Goal: Book appointment/travel/reservation

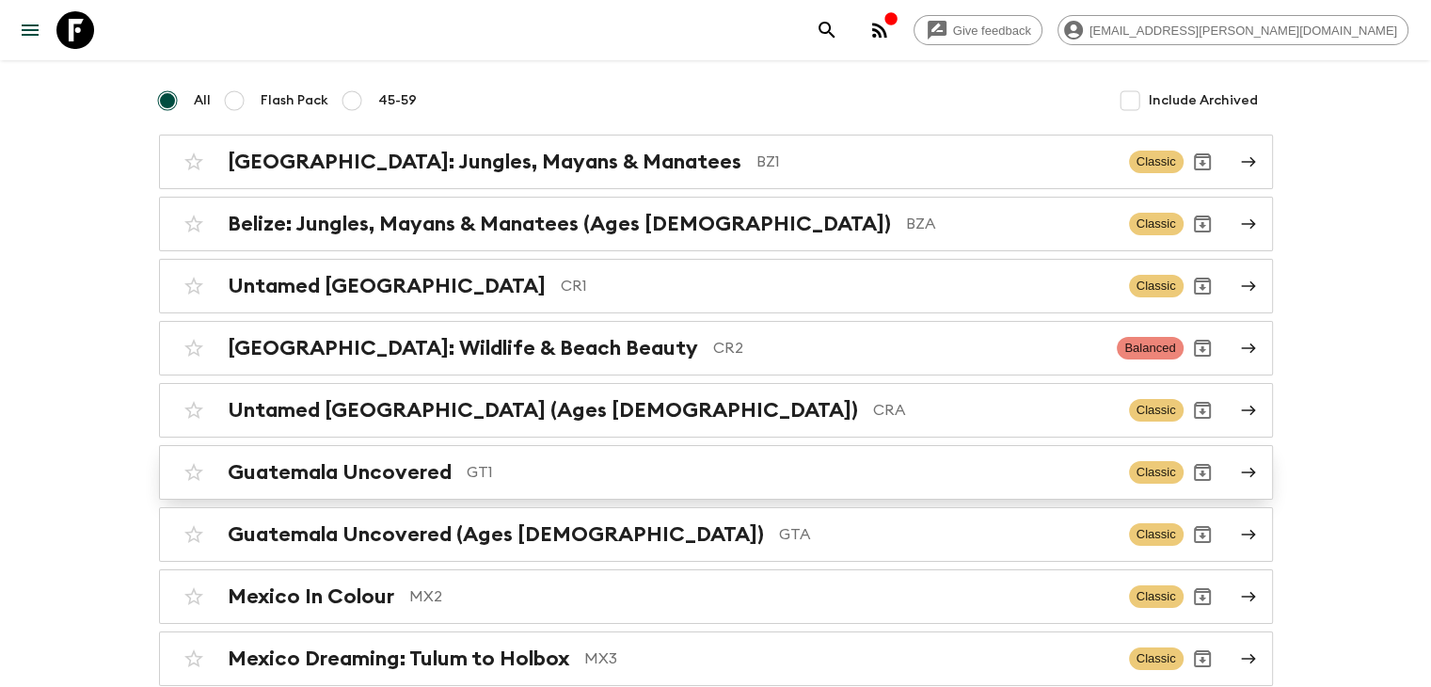
scroll to position [241, 0]
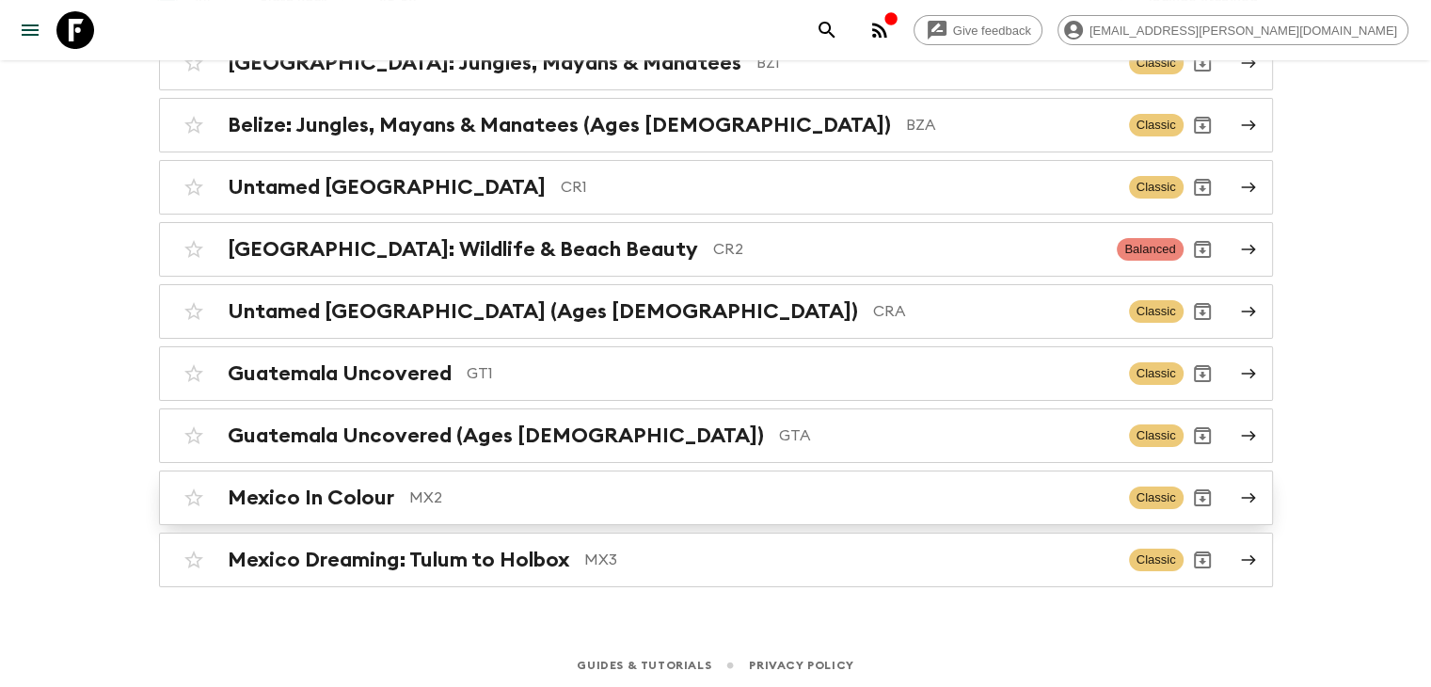
click at [368, 497] on h2 "Mexico In Colour" at bounding box center [311, 497] width 167 height 24
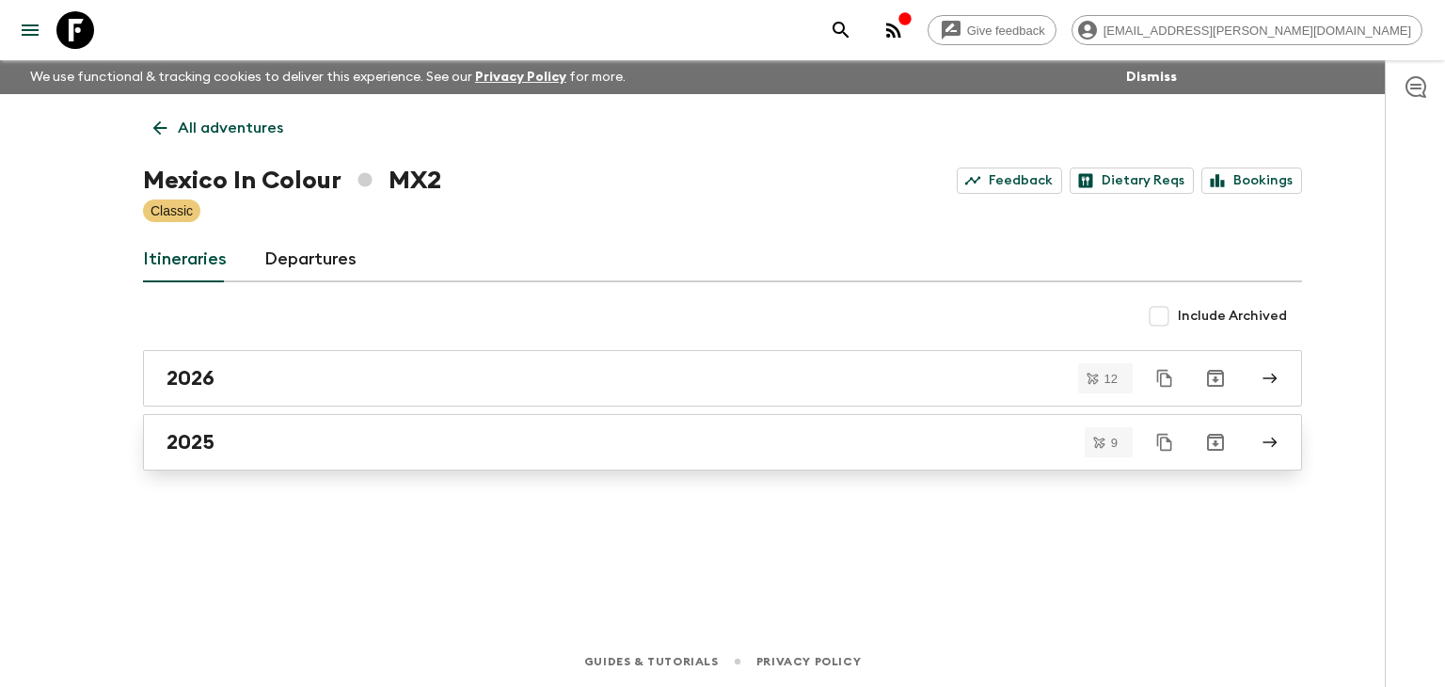
click at [218, 445] on div "2025" at bounding box center [705, 442] width 1076 height 24
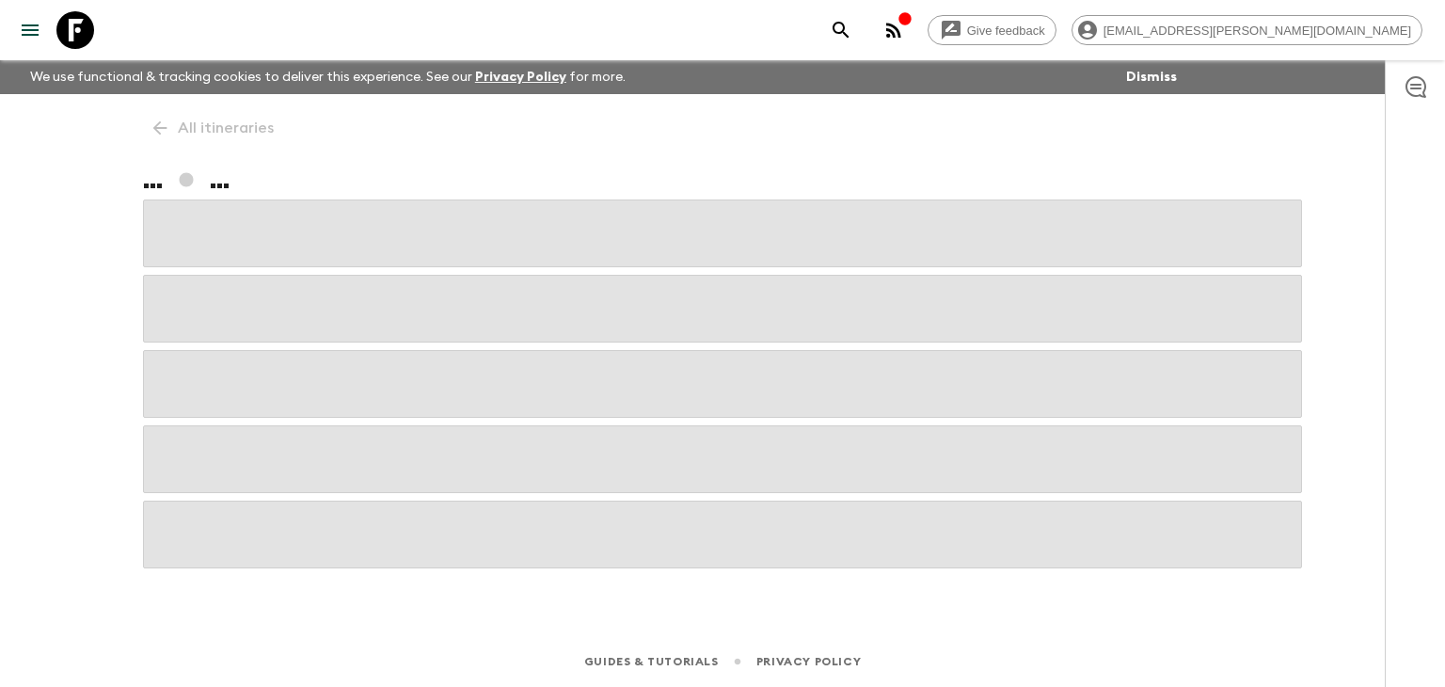
click at [218, 446] on span at bounding box center [722, 459] width 1159 height 68
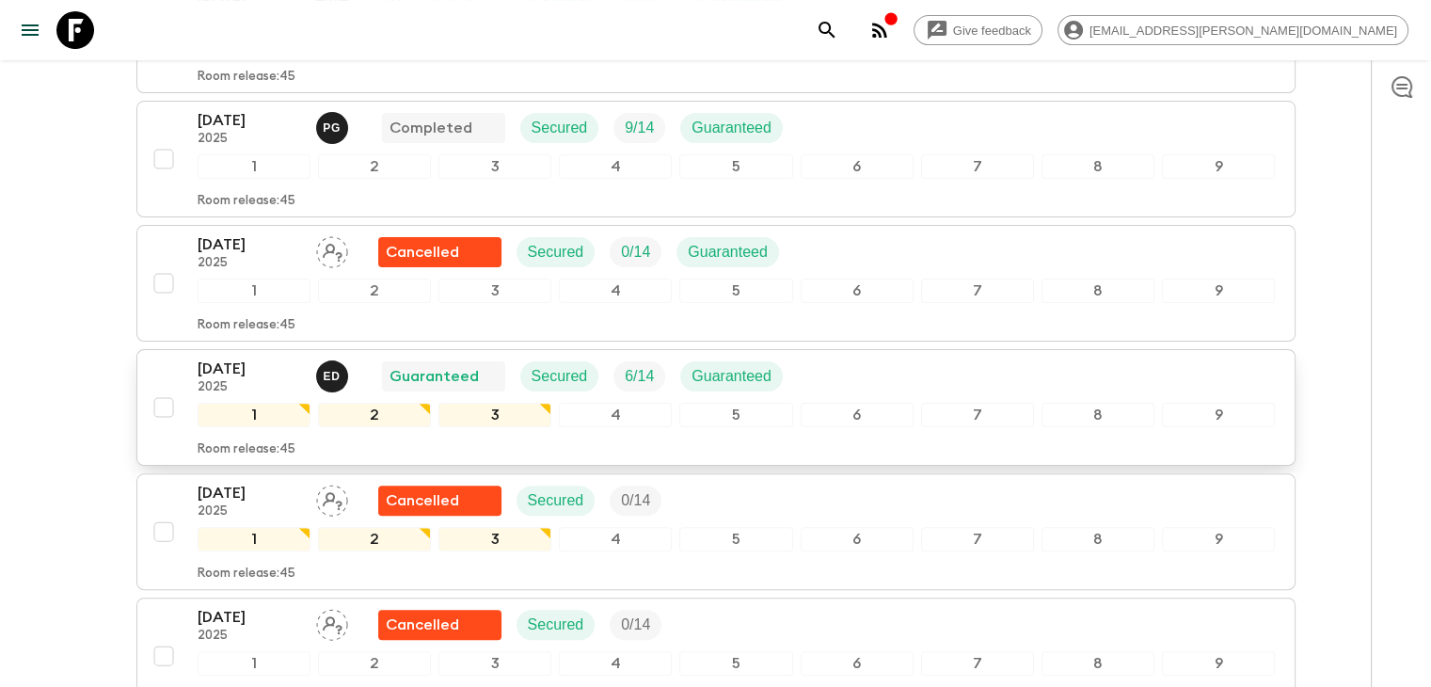
scroll to position [470, 0]
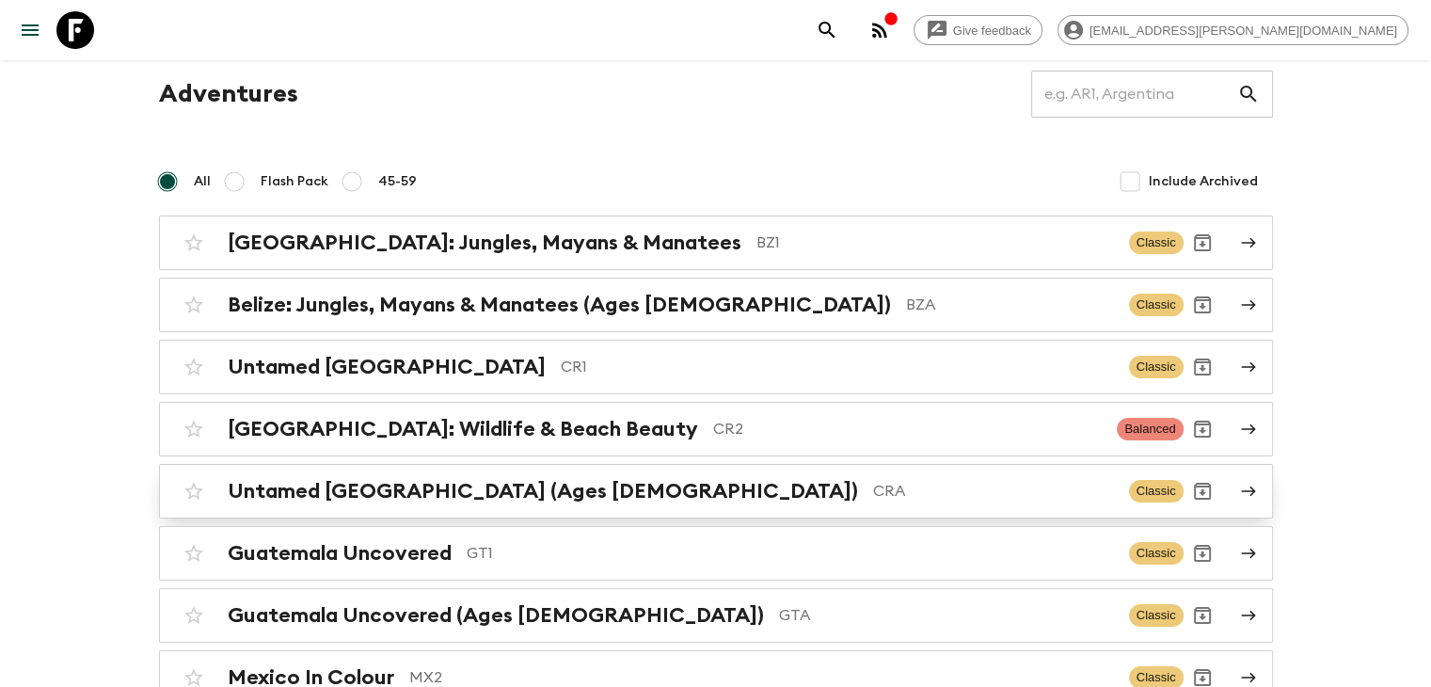
scroll to position [188, 0]
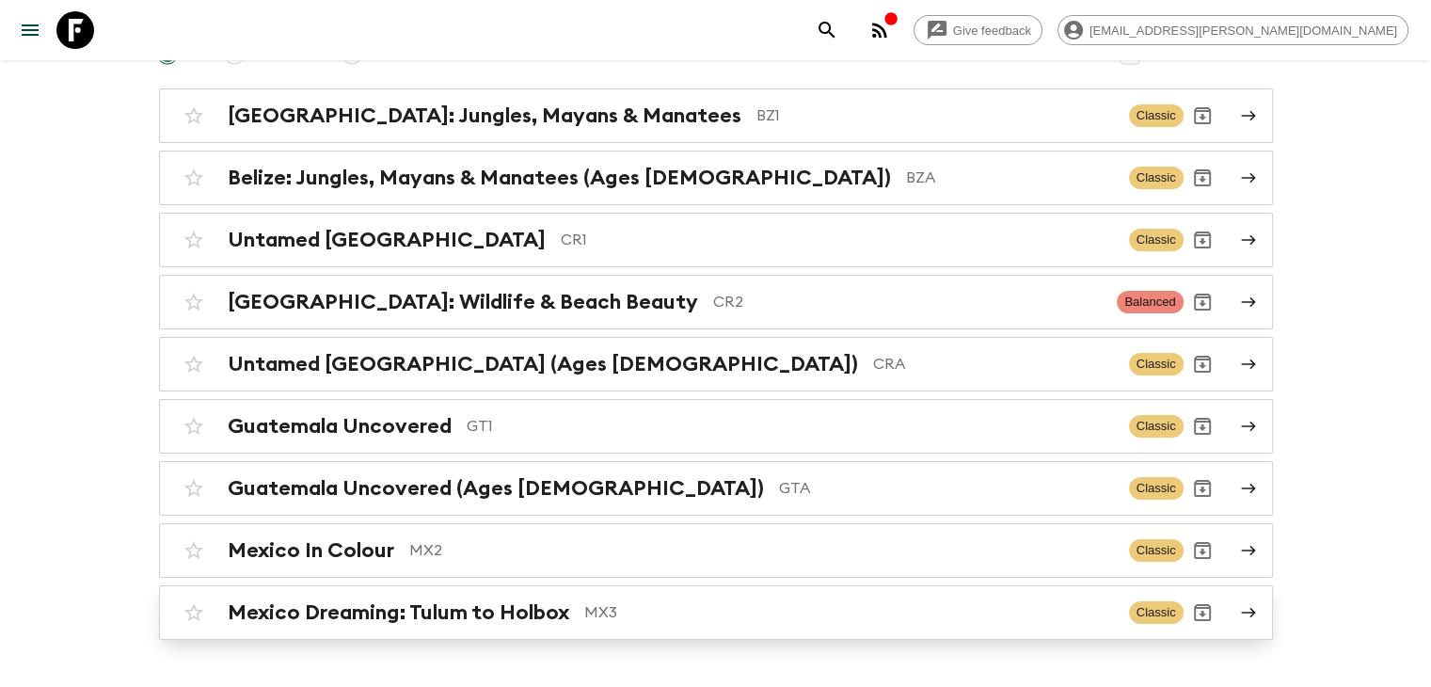
click at [470, 607] on h2 "Mexico Dreaming: Tulum to Holbox" at bounding box center [398, 612] width 341 height 24
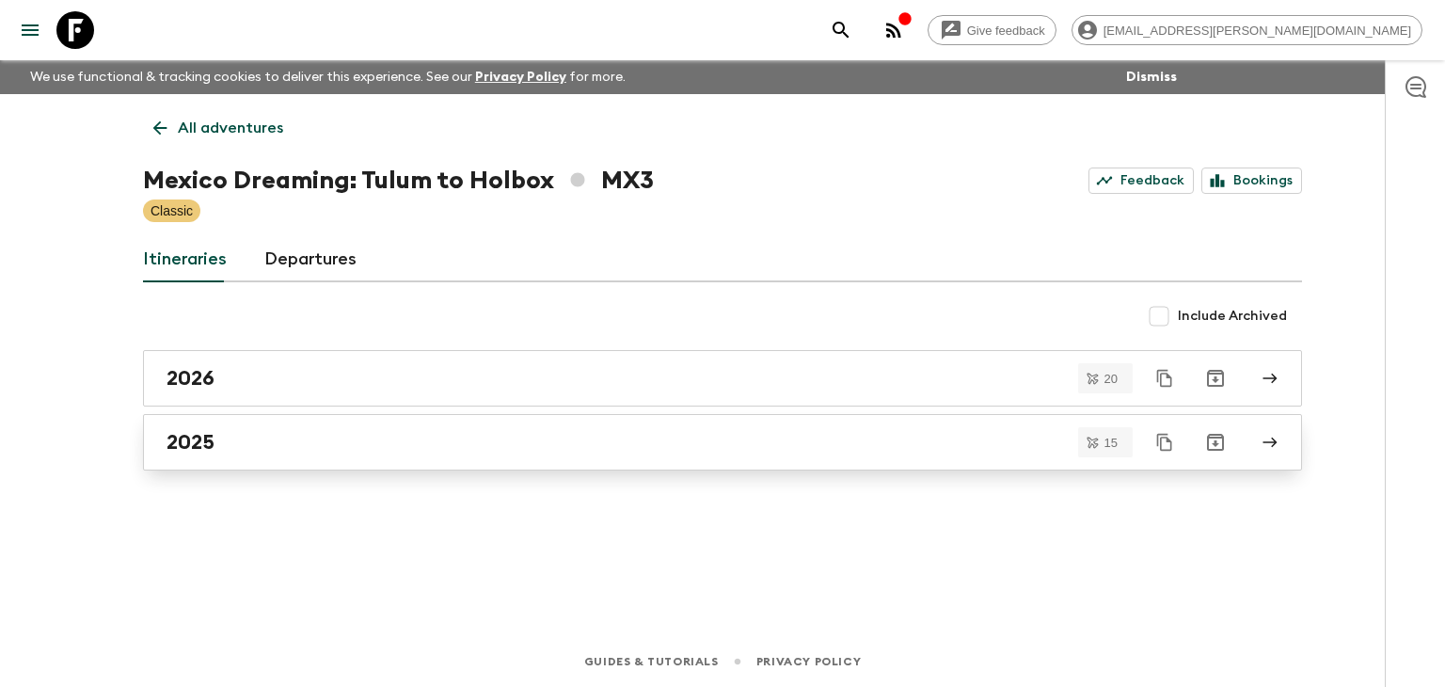
click at [214, 442] on h2 "2025" at bounding box center [191, 442] width 48 height 24
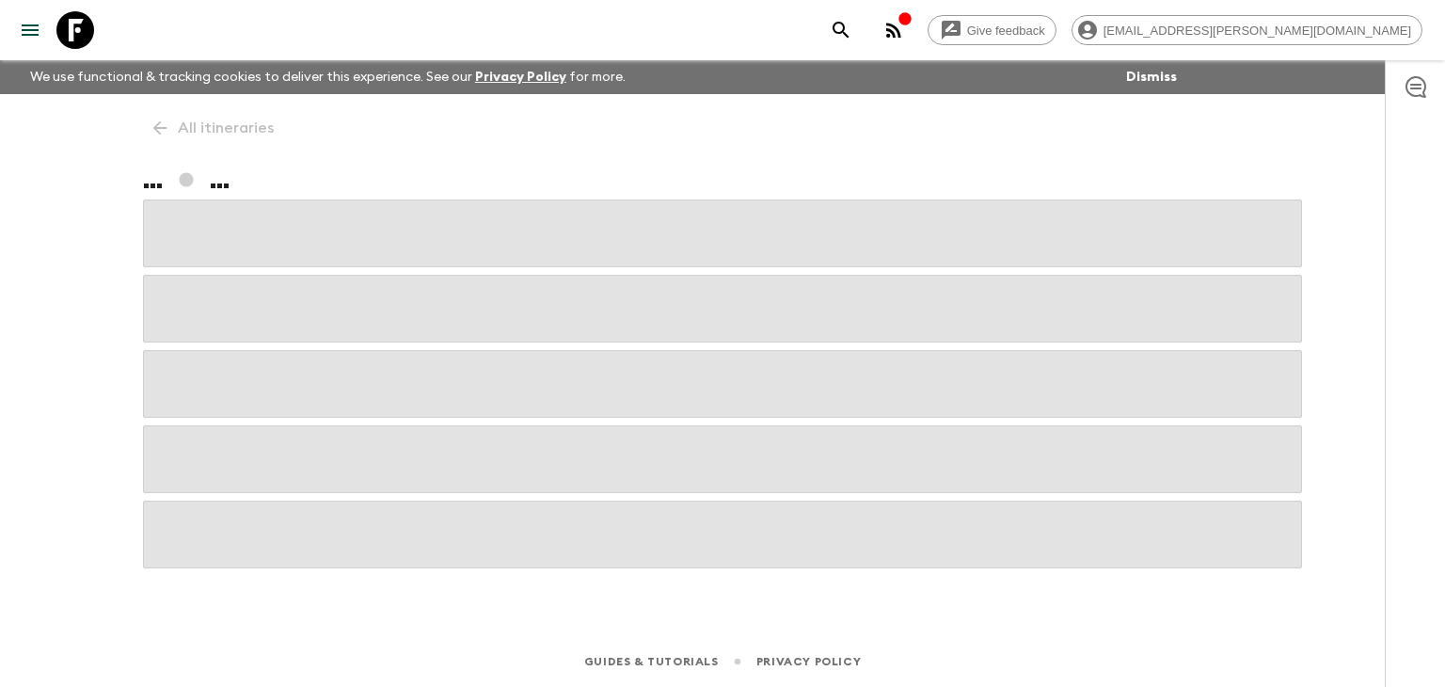
click at [214, 442] on span at bounding box center [722, 459] width 1159 height 68
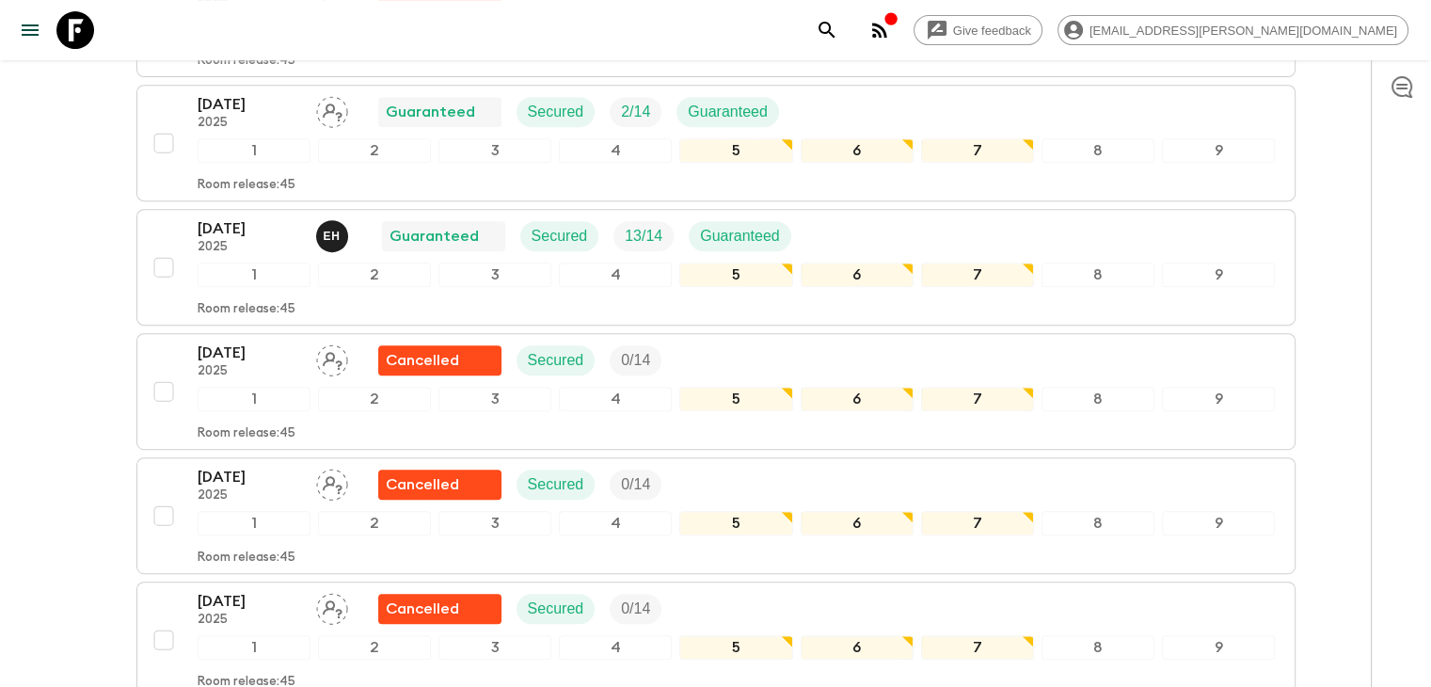
scroll to position [625, 0]
